Goal: Information Seeking & Learning: Learn about a topic

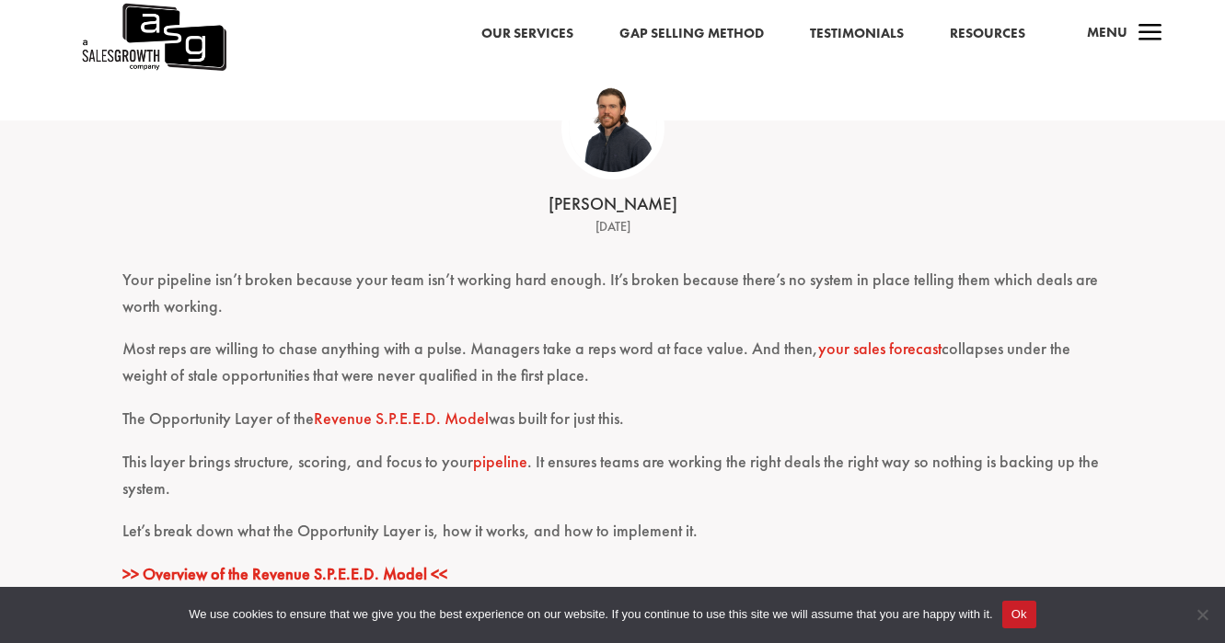
scroll to position [386, 0]
click at [438, 415] on link "Revenue S.P.E.E.D. Model" at bounding box center [401, 417] width 175 height 21
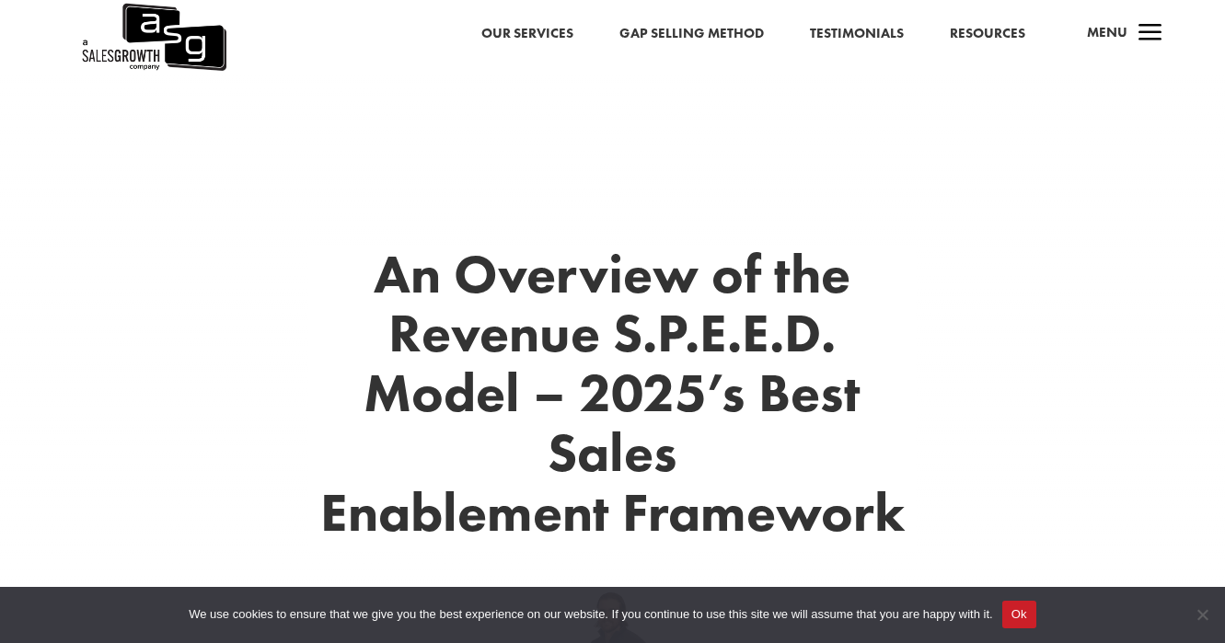
click at [539, 31] on link "Our Services" at bounding box center [527, 34] width 92 height 24
